Goal: Task Accomplishment & Management: Manage account settings

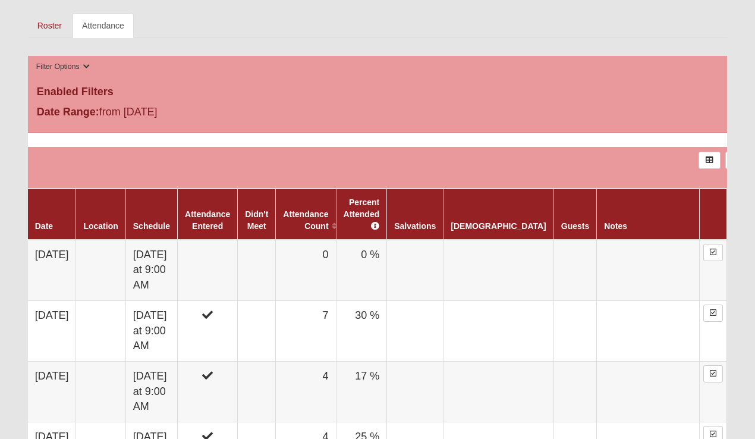
scroll to position [592, 0]
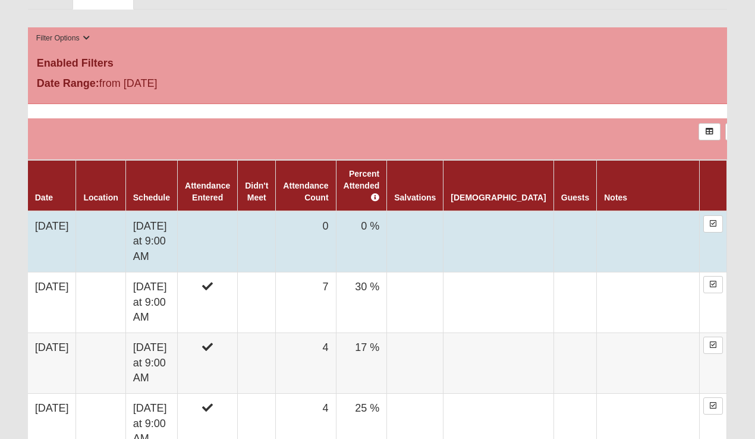
click at [238, 221] on td at bounding box center [208, 241] width 60 height 61
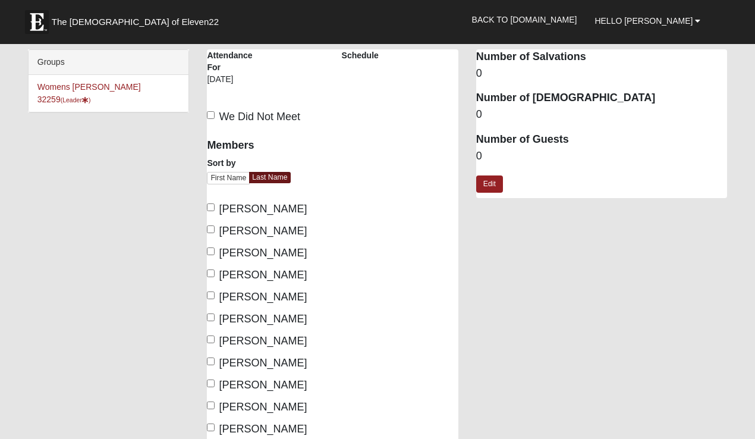
click at [252, 255] on span "[PERSON_NAME]" at bounding box center [263, 253] width 88 height 12
click at [215, 255] on input "[PERSON_NAME]" at bounding box center [211, 251] width 8 height 8
checkbox input "true"
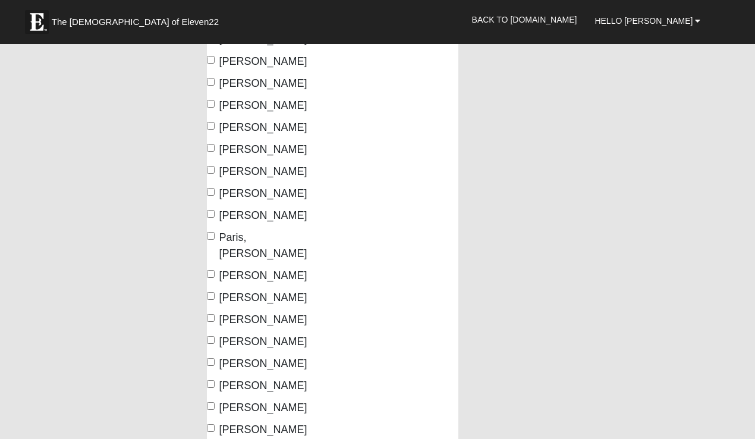
scroll to position [296, 0]
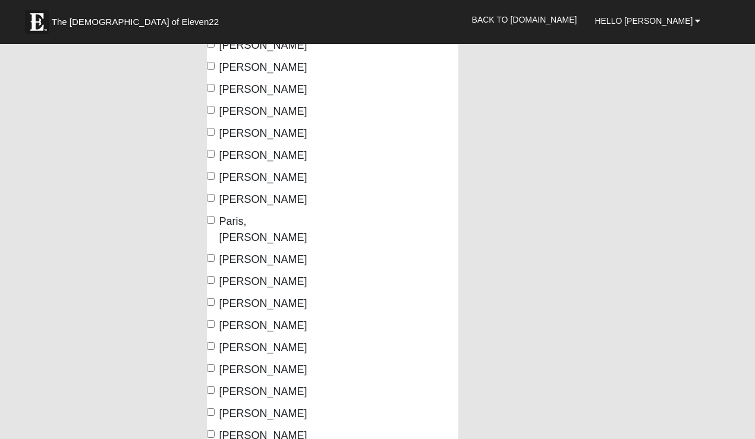
click at [278, 297] on span "[PERSON_NAME]" at bounding box center [263, 303] width 88 height 12
click at [215, 298] on input "[PERSON_NAME]" at bounding box center [211, 302] width 8 height 8
checkbox input "true"
click at [269, 319] on span "Smith, Jessica" at bounding box center [263, 325] width 88 height 12
click at [215, 320] on input "Smith, Jessica" at bounding box center [211, 324] width 8 height 8
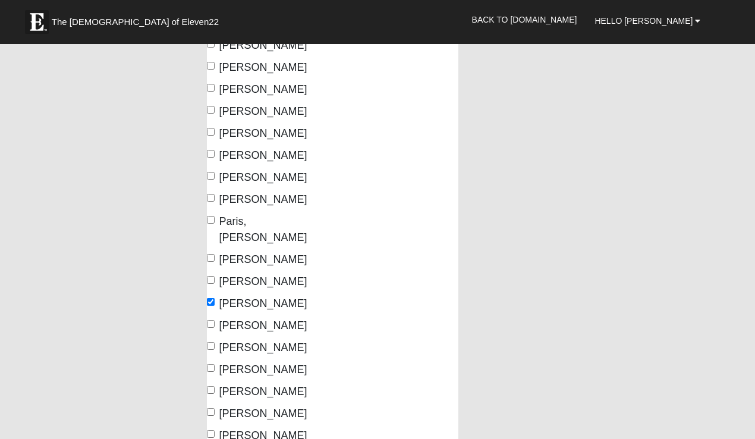
checkbox input "true"
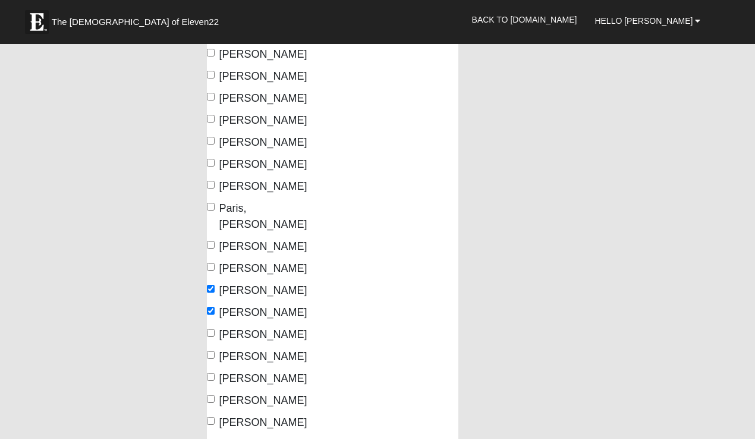
scroll to position [315, 0]
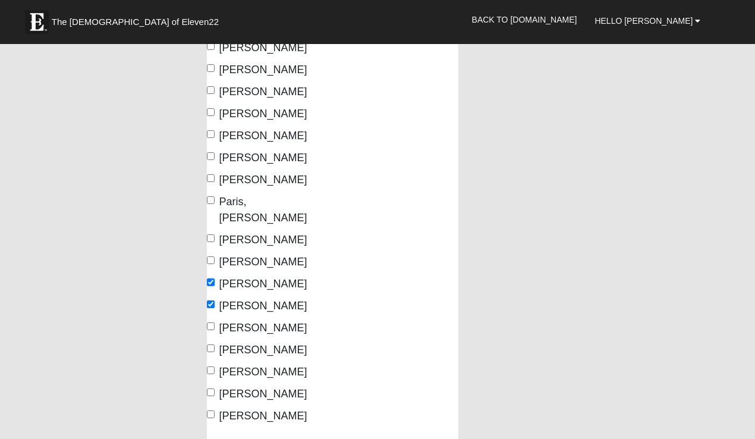
click at [269, 366] on span "Urbanski, GIGI" at bounding box center [263, 372] width 88 height 12
click at [215, 366] on input "Urbanski, GIGI" at bounding box center [211, 370] width 8 height 8
checkbox input "true"
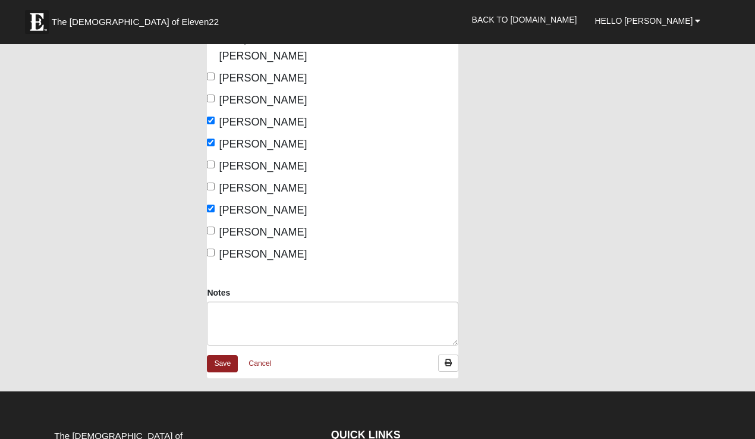
scroll to position [478, 0]
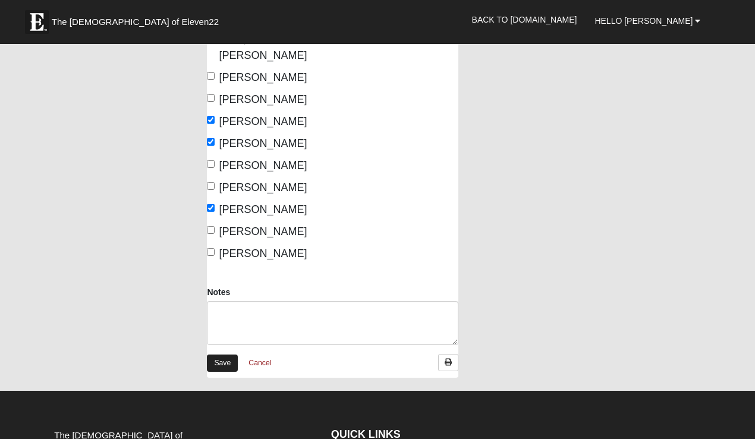
click at [222, 355] on link "Save" at bounding box center [222, 363] width 31 height 17
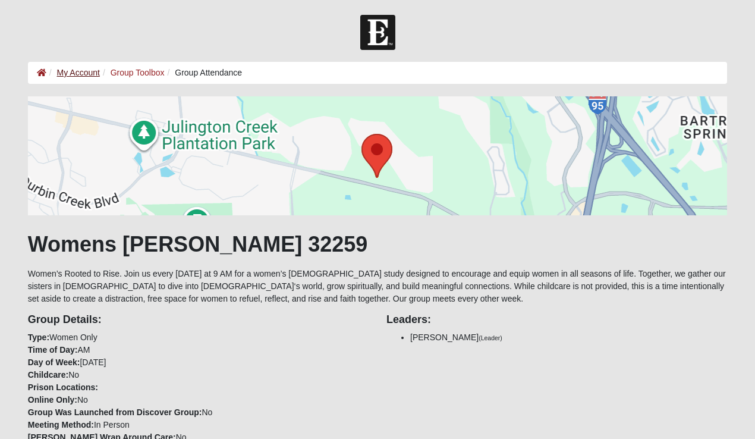
click at [73, 73] on link "My Account" at bounding box center [78, 73] width 43 height 10
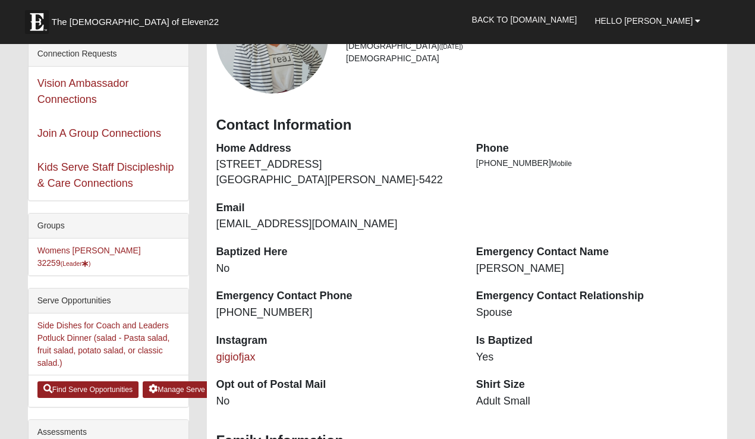
scroll to position [106, 0]
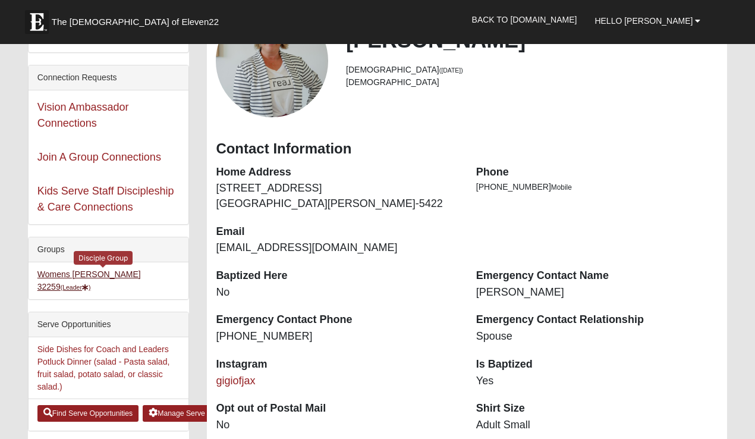
click at [87, 277] on link "Womens Urbanski 32259 (Leader )" at bounding box center [88, 280] width 103 height 22
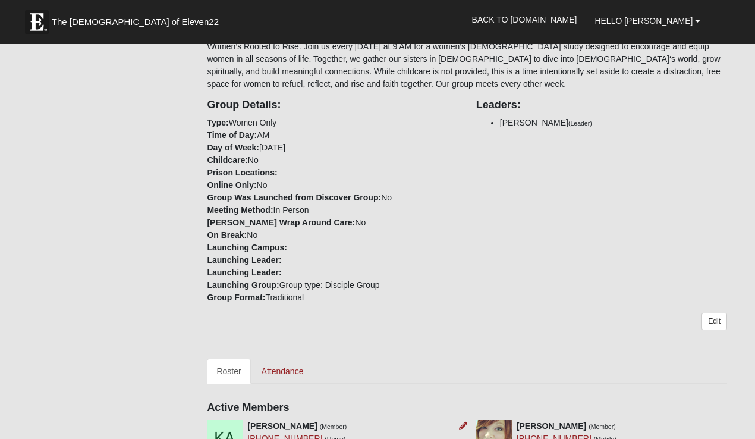
scroll to position [228, 0]
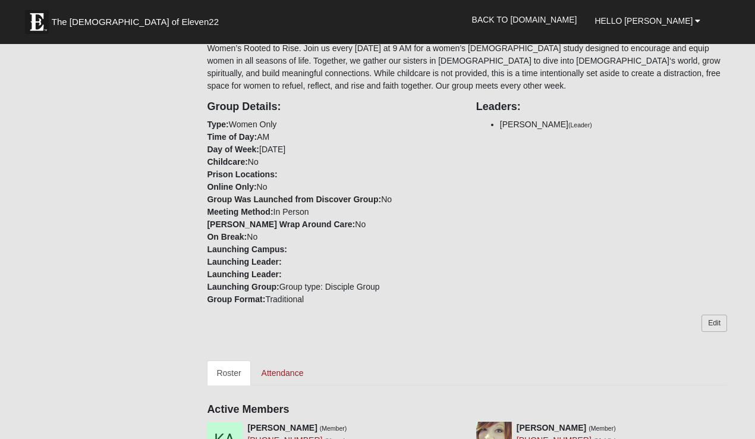
click at [720, 322] on link "Edit" at bounding box center [715, 323] width 26 height 17
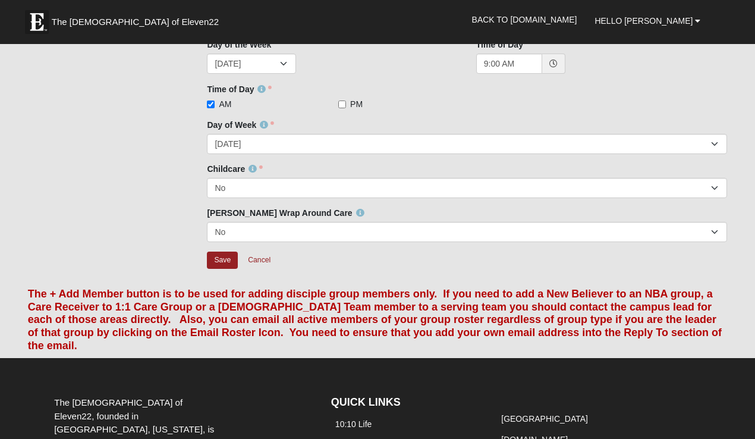
scroll to position [190, 0]
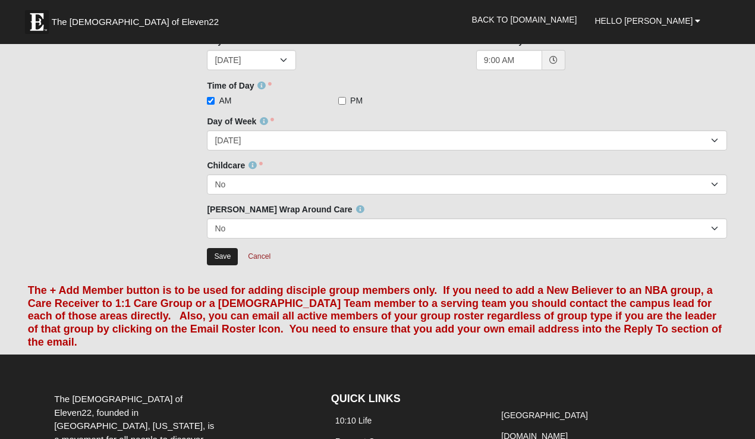
click at [222, 255] on input "Save" at bounding box center [222, 256] width 31 height 17
